Goal: Navigation & Orientation: Find specific page/section

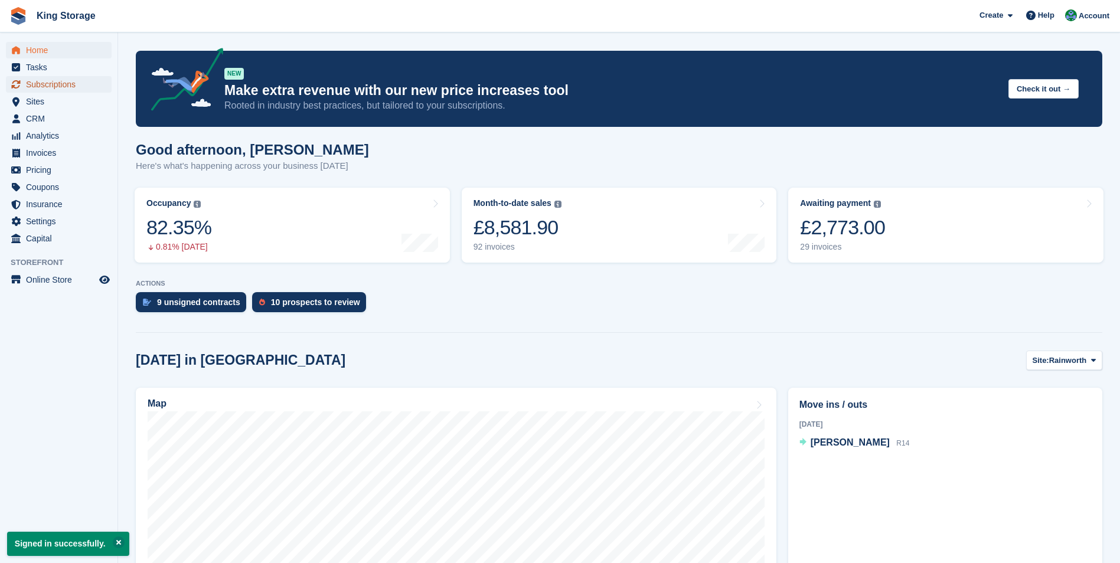
click at [50, 89] on span "Subscriptions" at bounding box center [61, 84] width 71 height 17
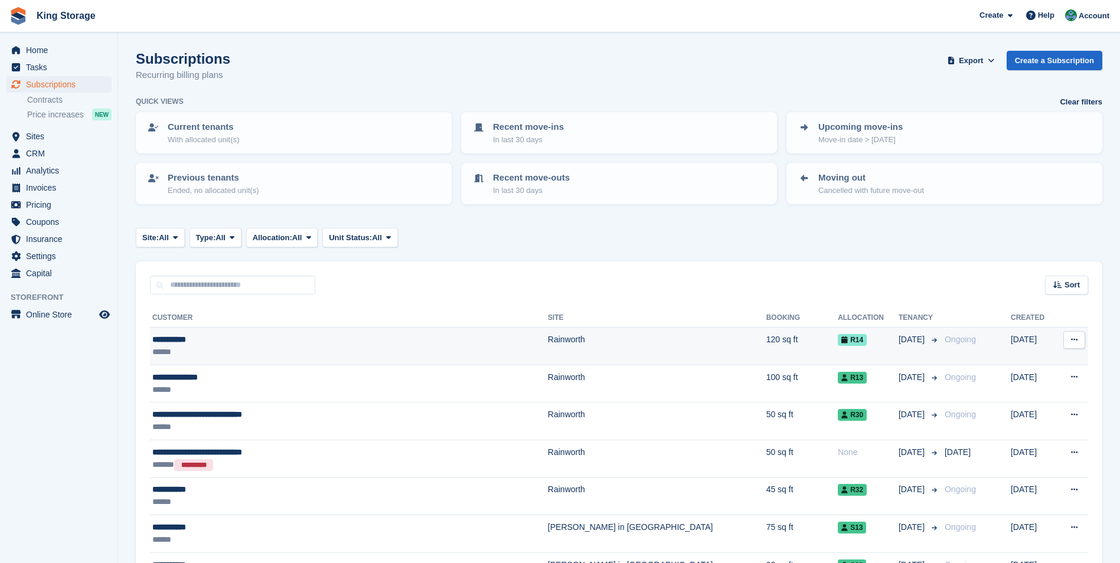
click at [172, 345] on div "**********" at bounding box center [301, 340] width 298 height 12
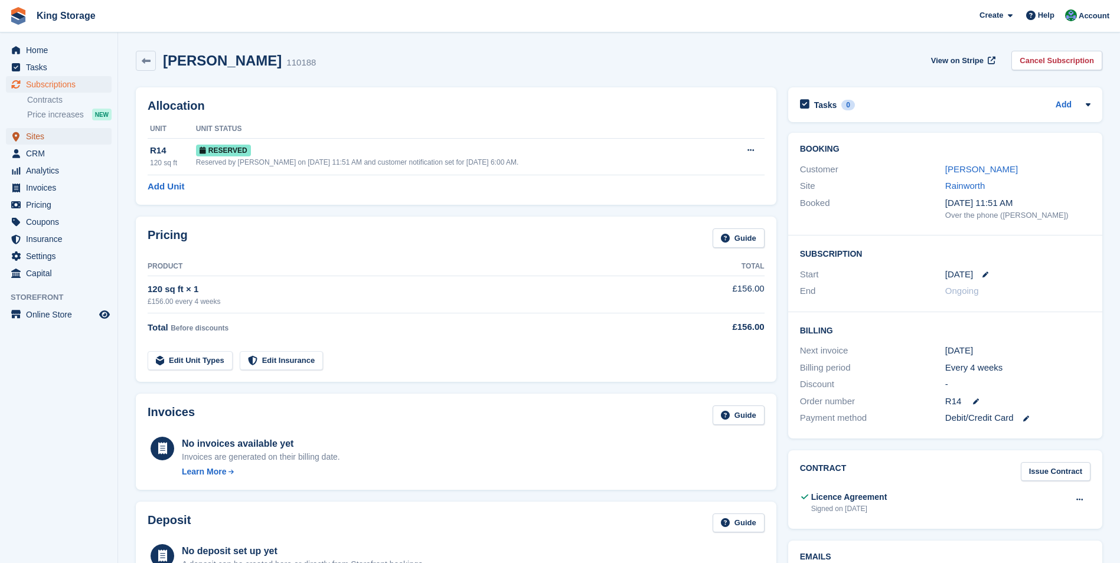
click at [43, 140] on span "Sites" at bounding box center [61, 136] width 71 height 17
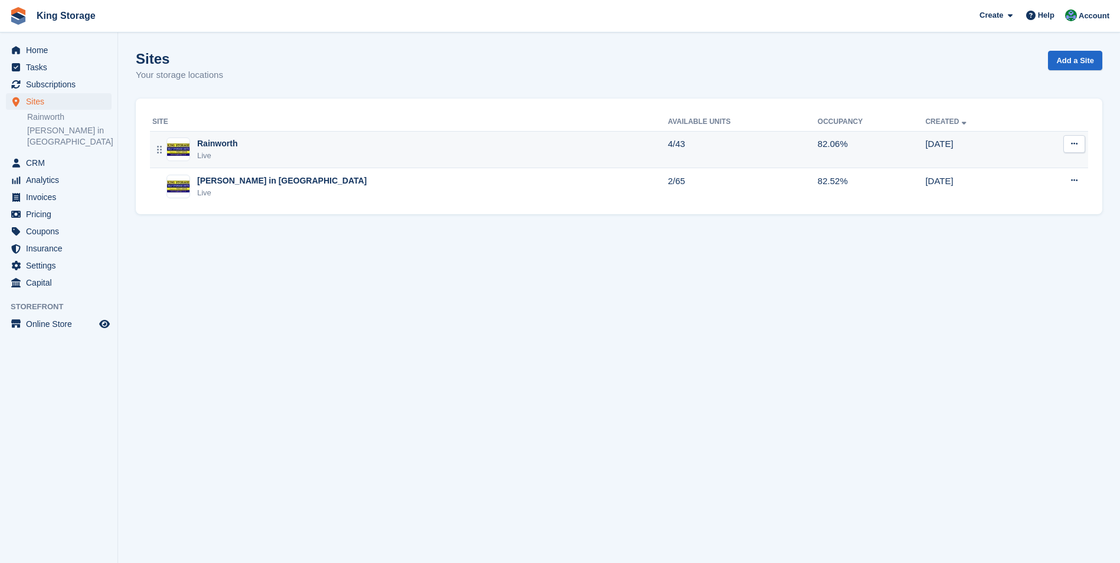
click at [228, 145] on div "Rainworth" at bounding box center [217, 144] width 40 height 12
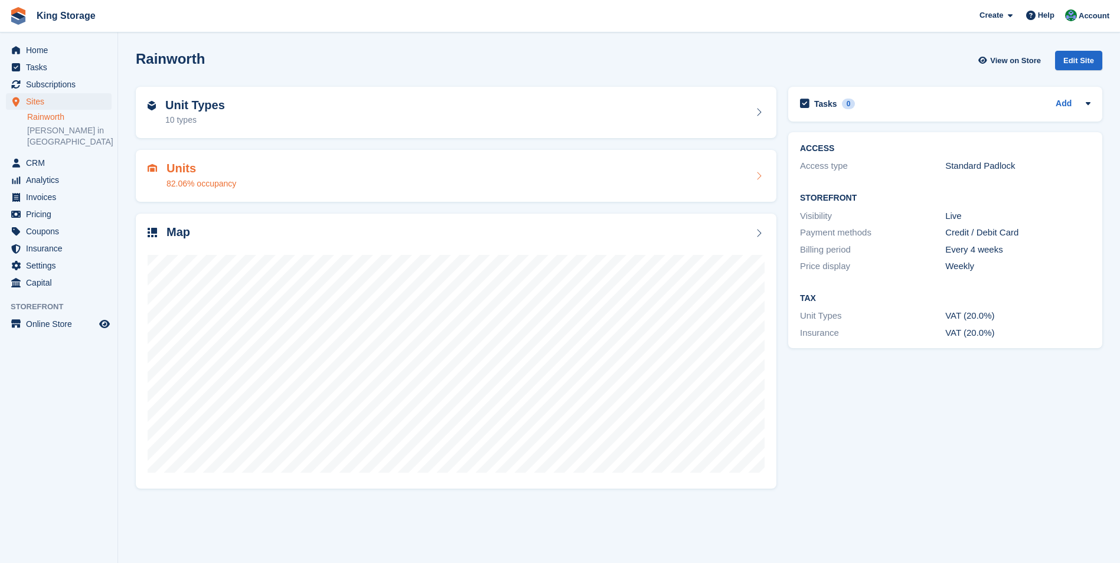
click at [210, 162] on h2 "Units" at bounding box center [202, 169] width 70 height 14
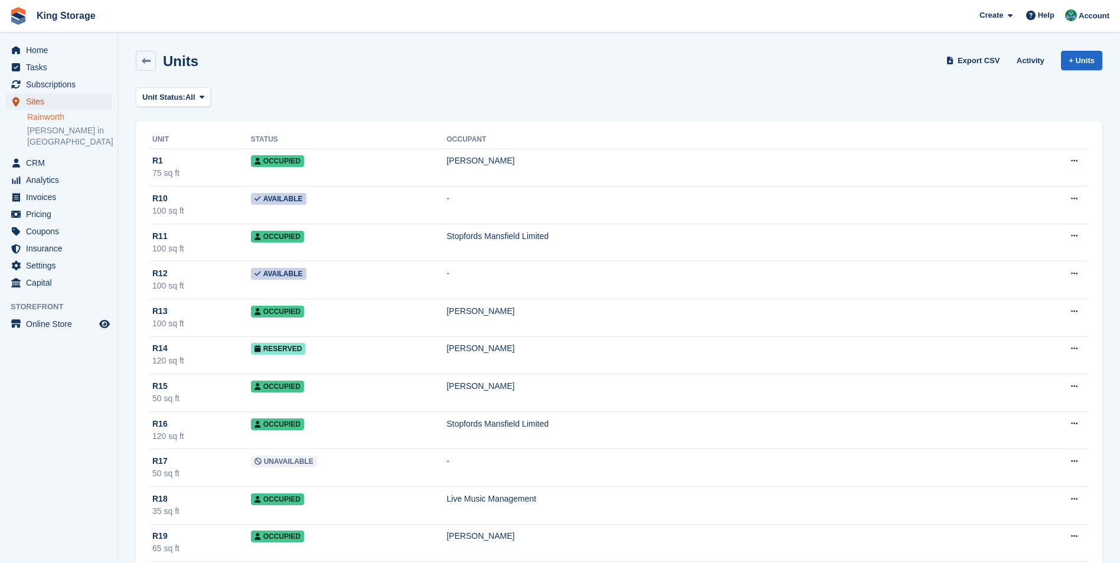
click at [35, 100] on span "Sites" at bounding box center [61, 101] width 71 height 17
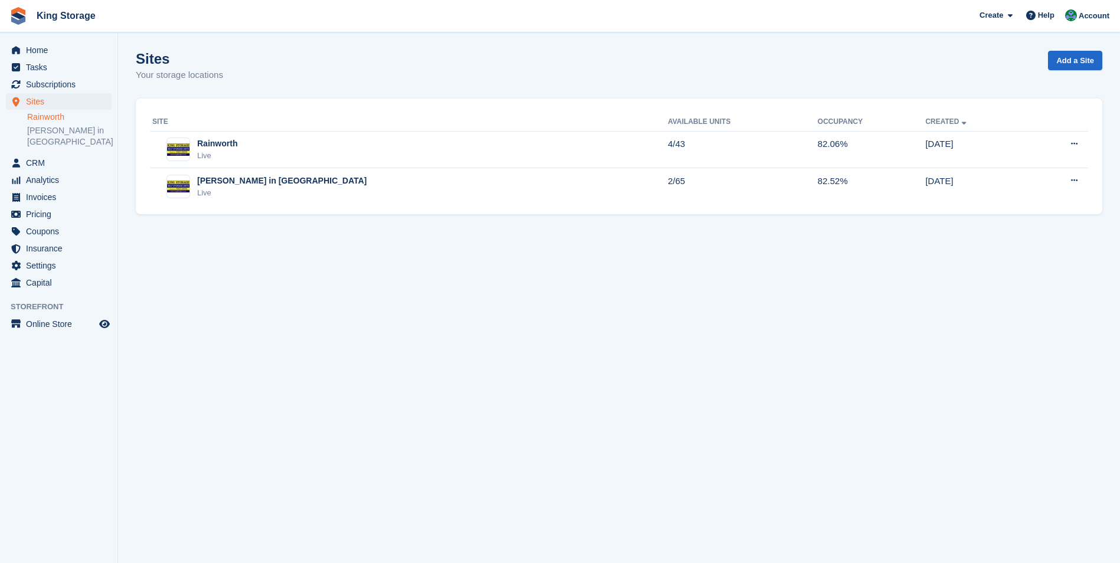
click at [54, 118] on link "Rainworth" at bounding box center [69, 117] width 84 height 11
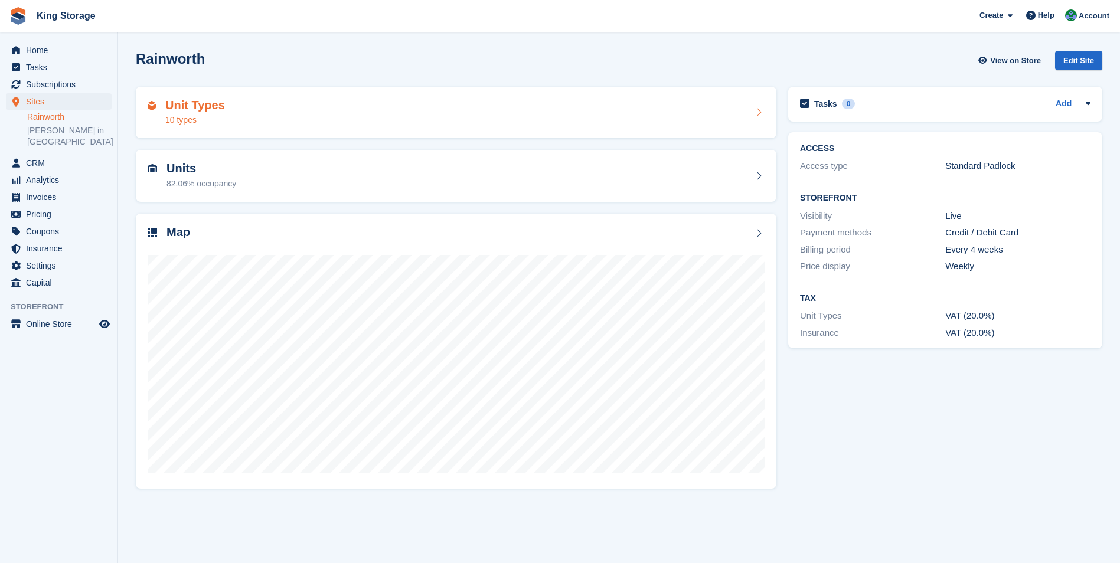
click at [199, 119] on div "10 types" at bounding box center [195, 120] width 60 height 12
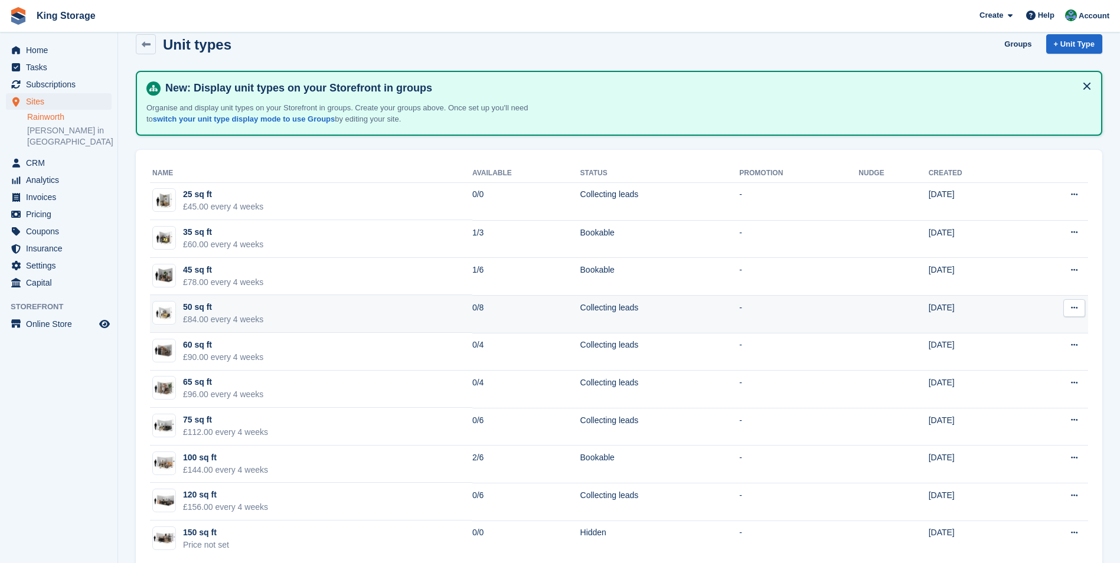
scroll to position [38, 0]
